Goal: Task Accomplishment & Management: Complete application form

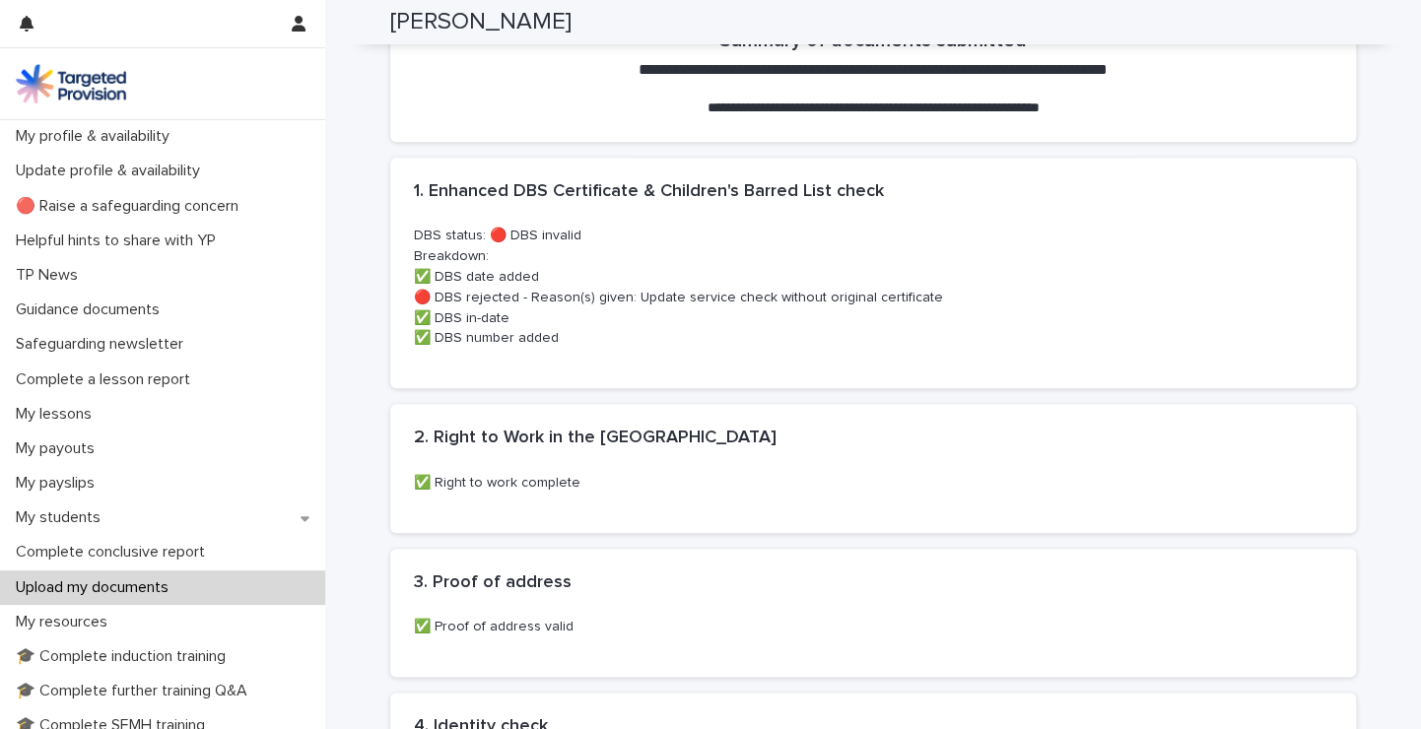
scroll to position [785, 0]
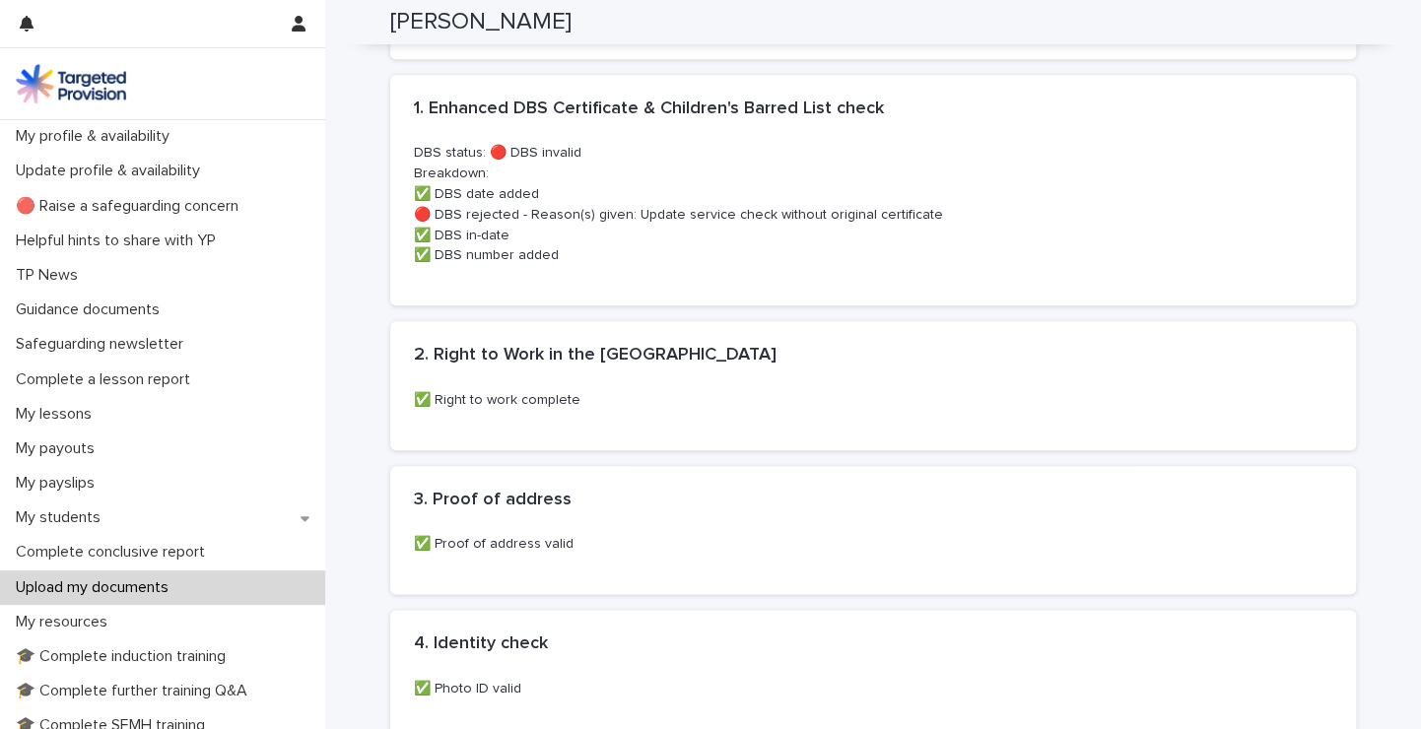
drag, startPoint x: 1418, startPoint y: 366, endPoint x: 1243, endPoint y: 427, distance: 184.9
click at [1243, 427] on div "✅ Right to work complete" at bounding box center [873, 420] width 966 height 60
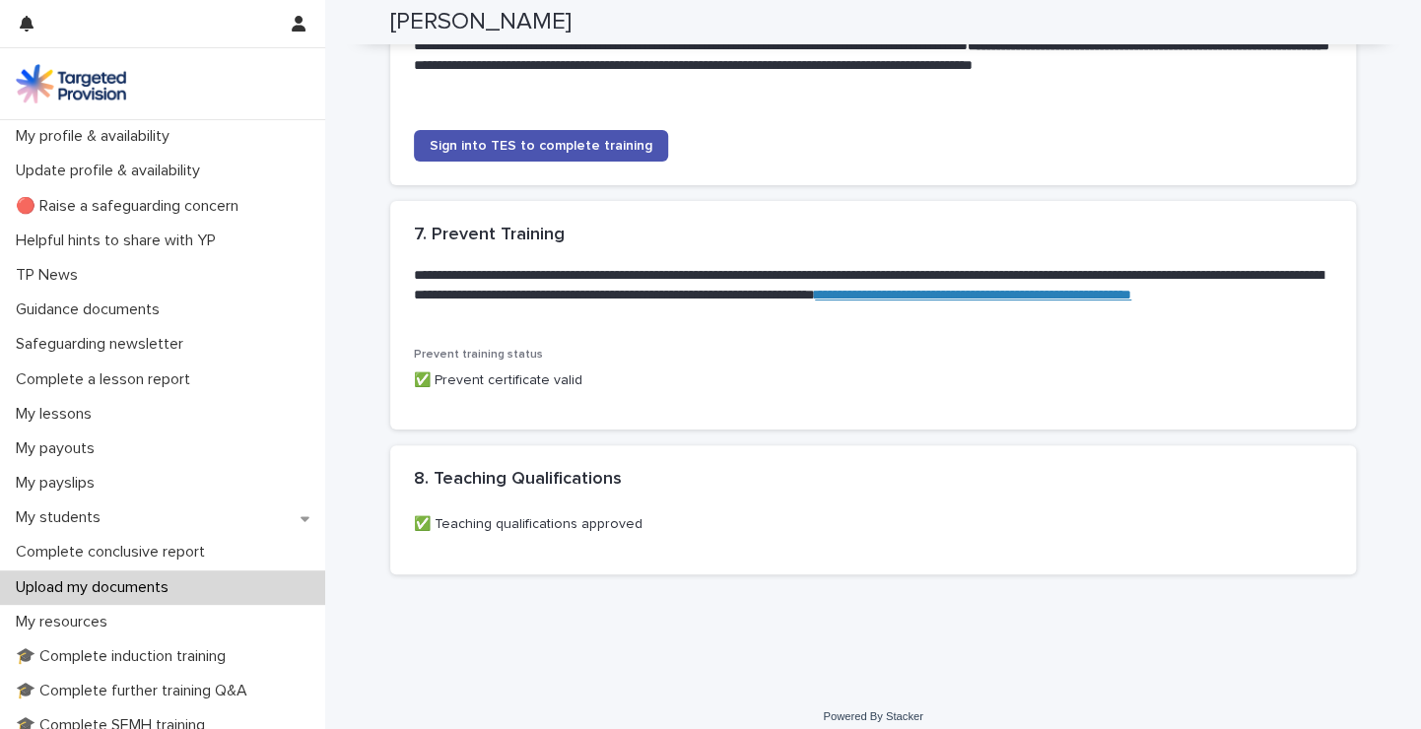
scroll to position [2028, 0]
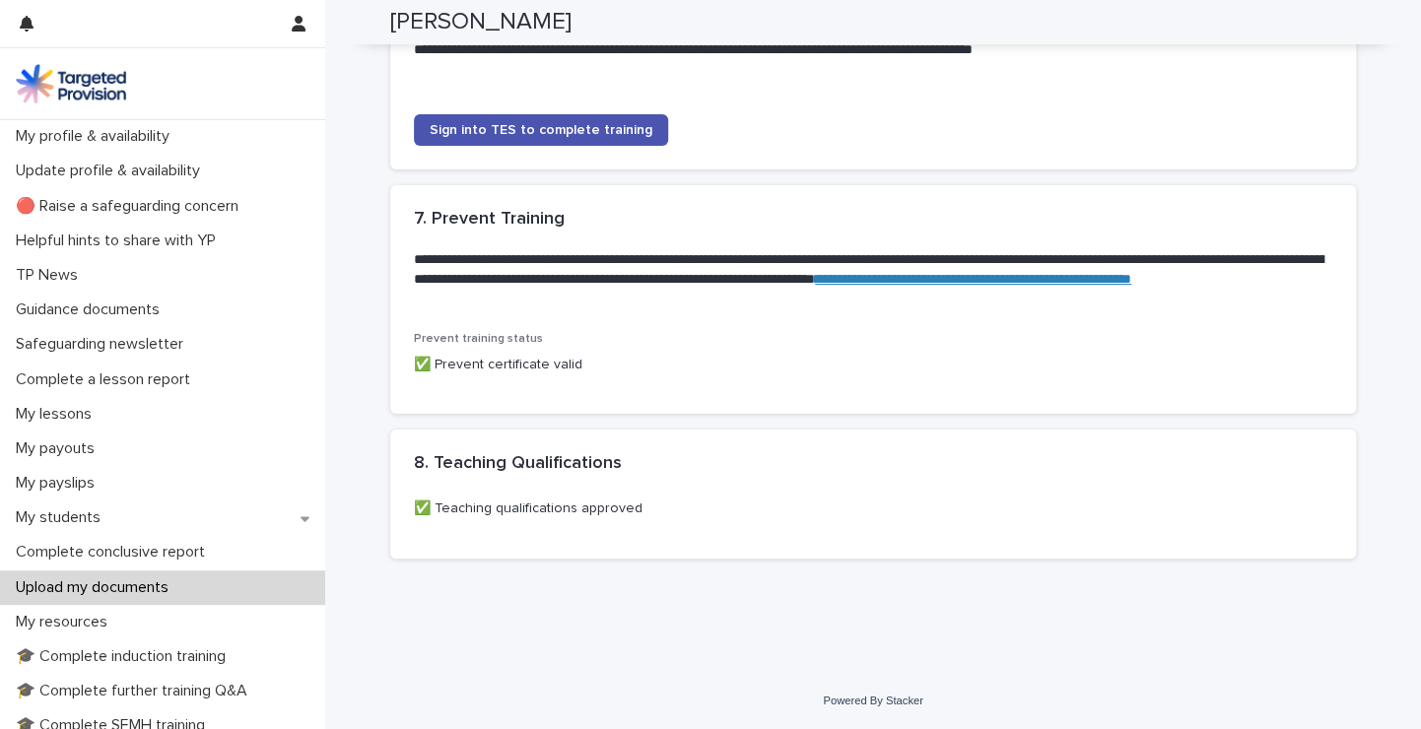
drag, startPoint x: 1395, startPoint y: 461, endPoint x: 1204, endPoint y: 599, distance: 235.8
drag, startPoint x: 1412, startPoint y: 598, endPoint x: 1086, endPoint y: 572, distance: 326.4
click at [1086, 572] on div "Loading... Saving… 8. Teaching Qualifications ••• ✅ Teaching qualifications app…" at bounding box center [873, 502] width 966 height 144
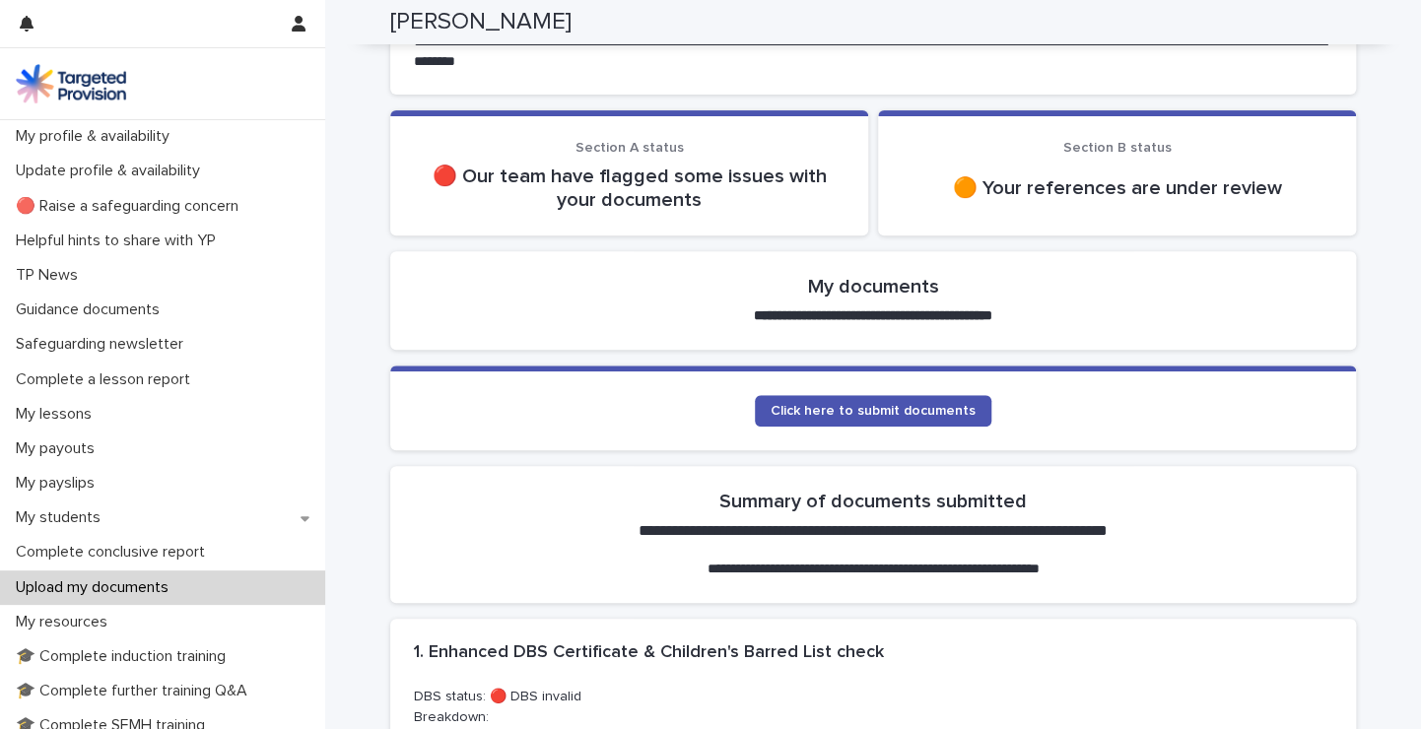
scroll to position [166, 0]
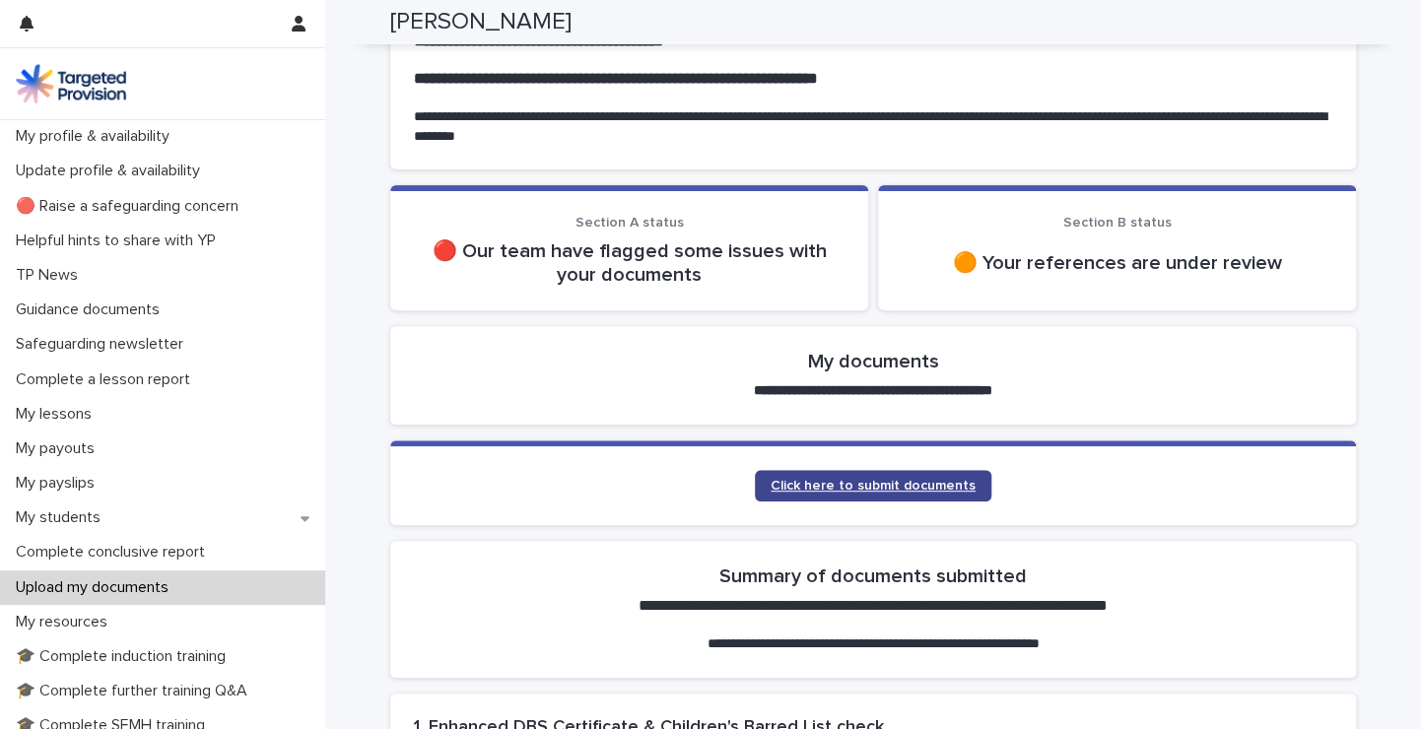
click at [819, 485] on span "Click here to submit documents" at bounding box center [873, 486] width 205 height 14
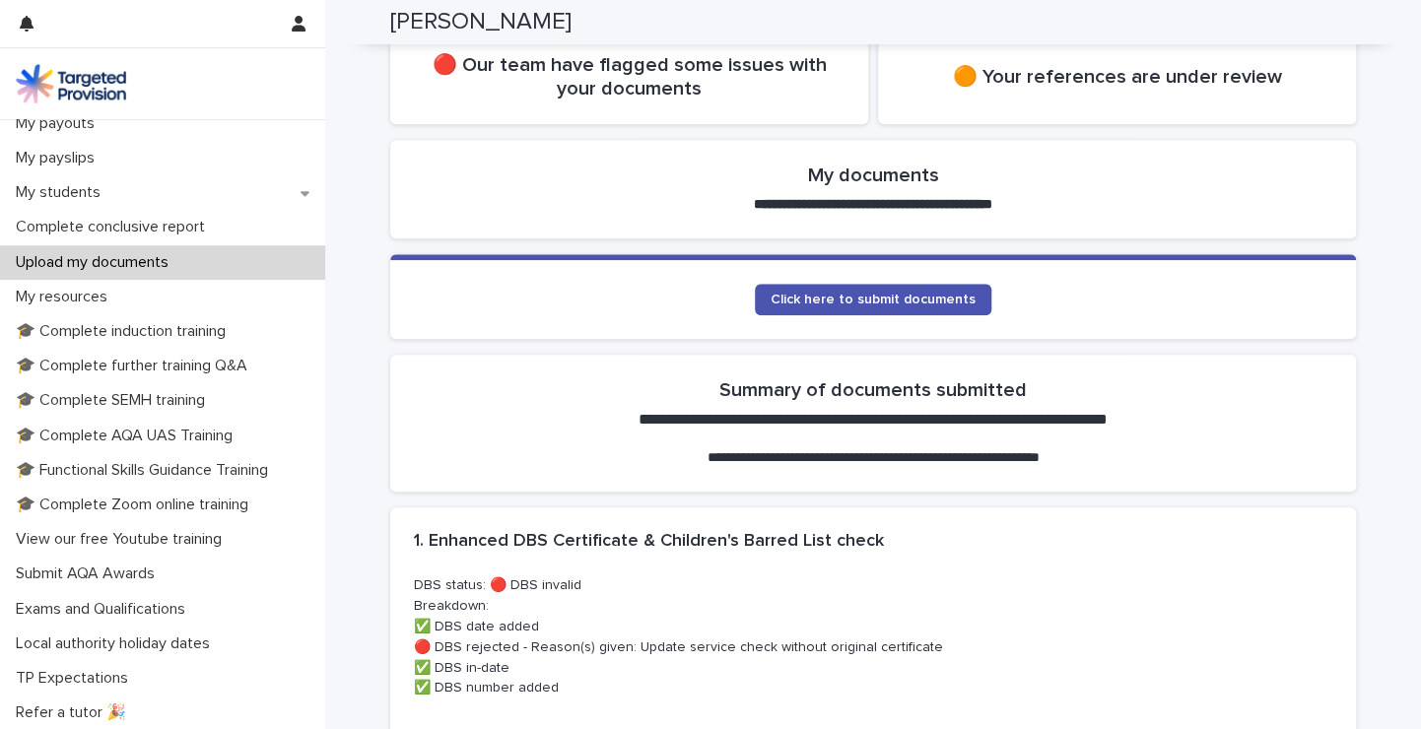
scroll to position [396, 0]
